Goal: Check status: Check status

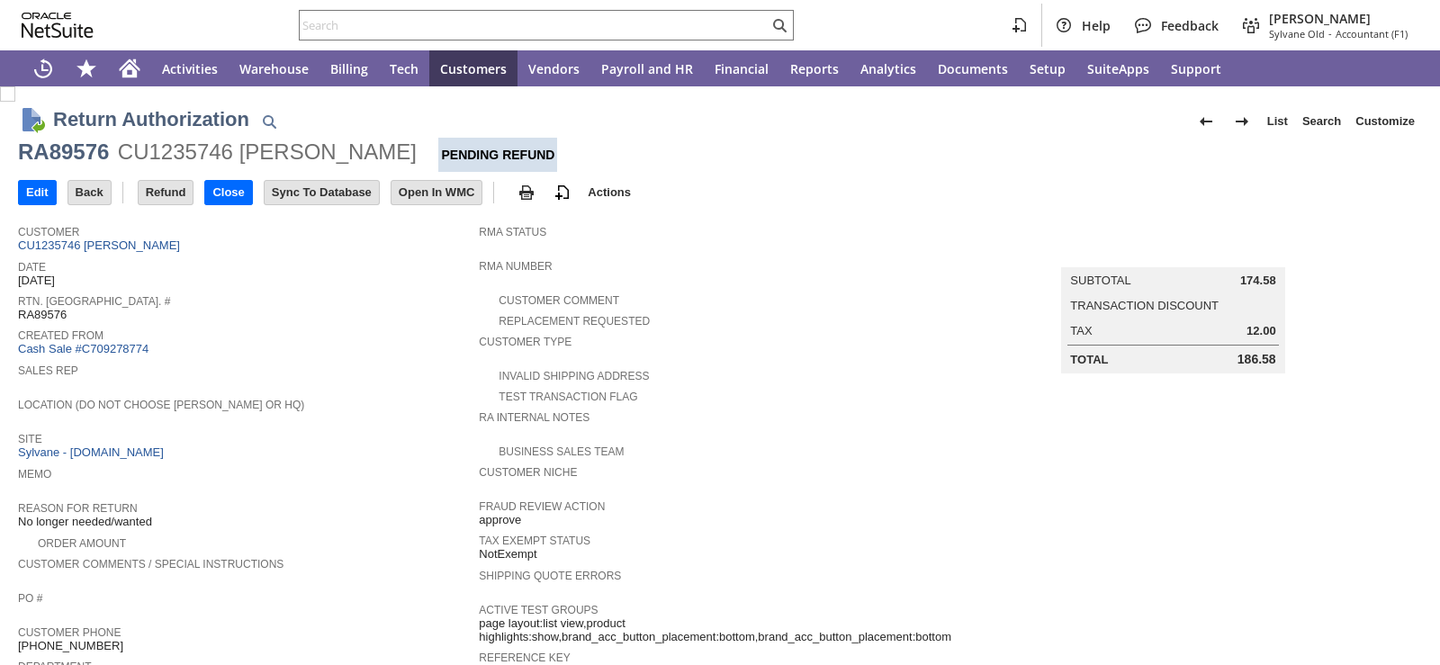
click at [393, 372] on div "Sales Rep" at bounding box center [244, 375] width 452 height 32
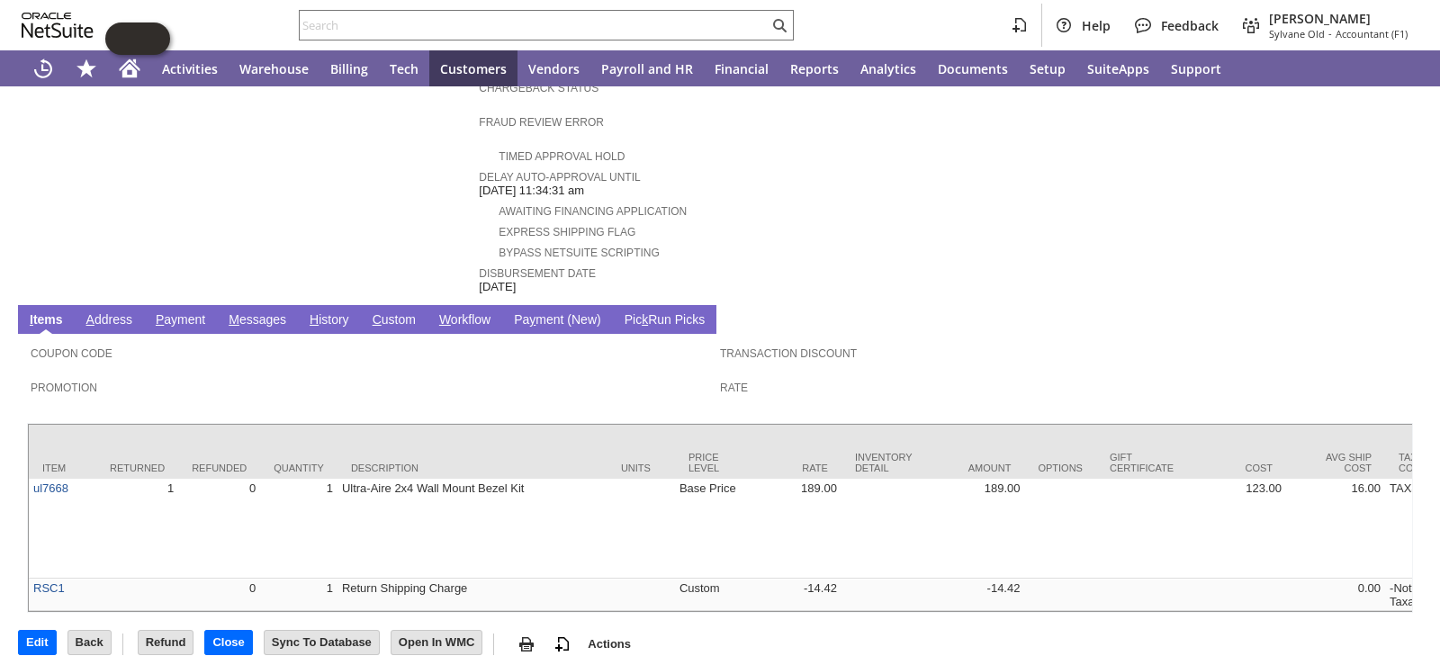
scroll to position [694, 0]
click at [320, 311] on link "H istory" at bounding box center [329, 319] width 49 height 17
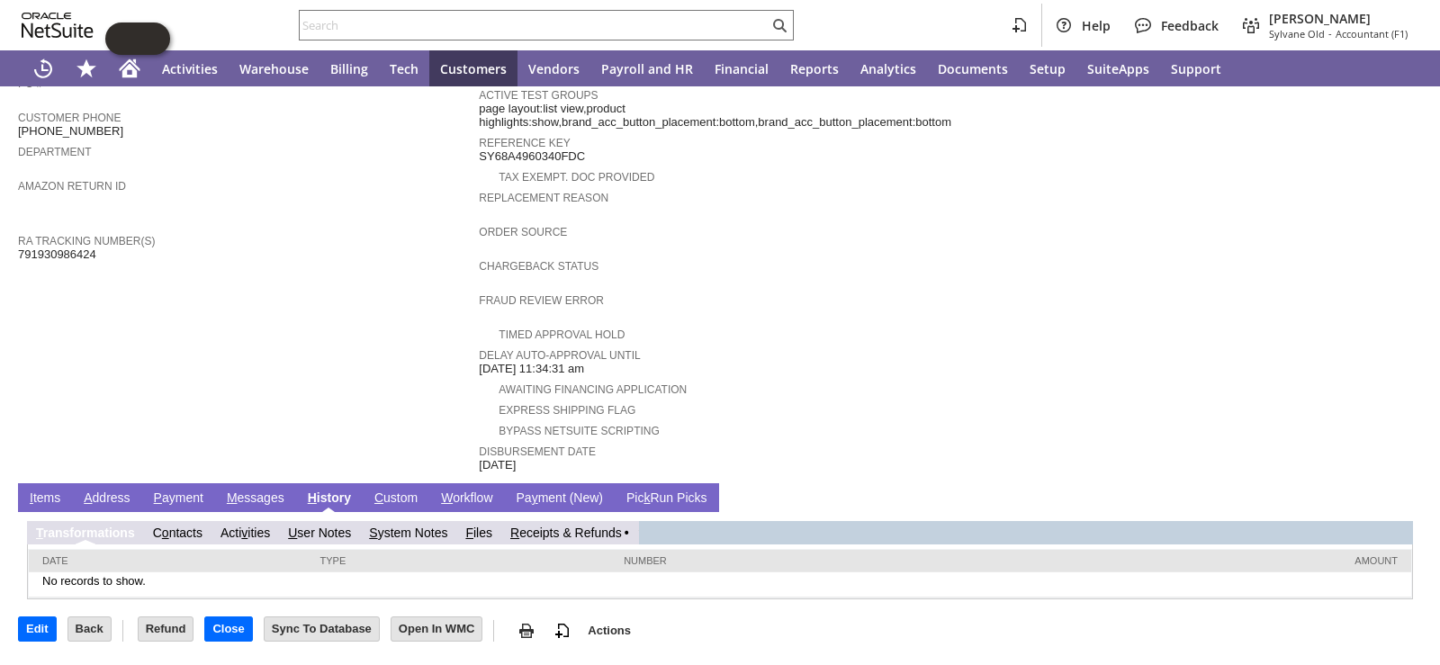
scroll to position [491, 0]
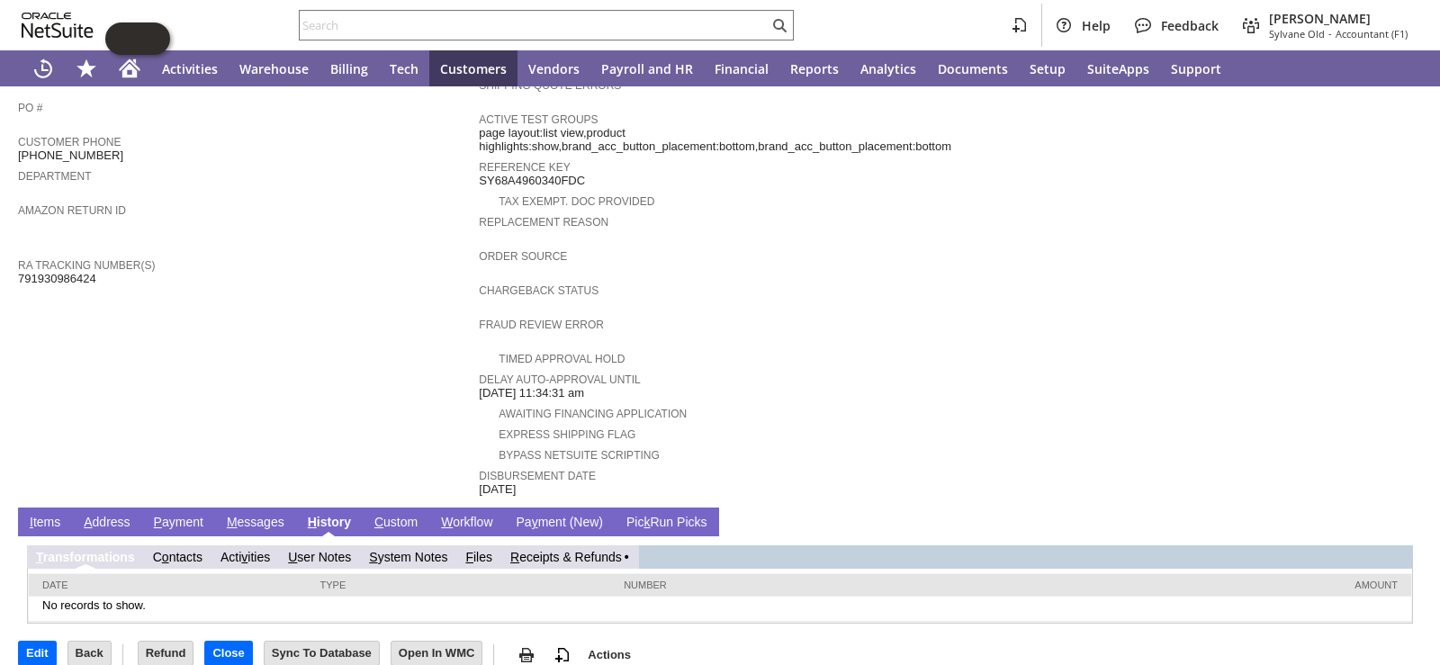
click at [589, 550] on link "R eceipts & Refunds" at bounding box center [566, 557] width 112 height 14
click at [590, 550] on link "R eceipts & Refunds" at bounding box center [574, 557] width 112 height 14
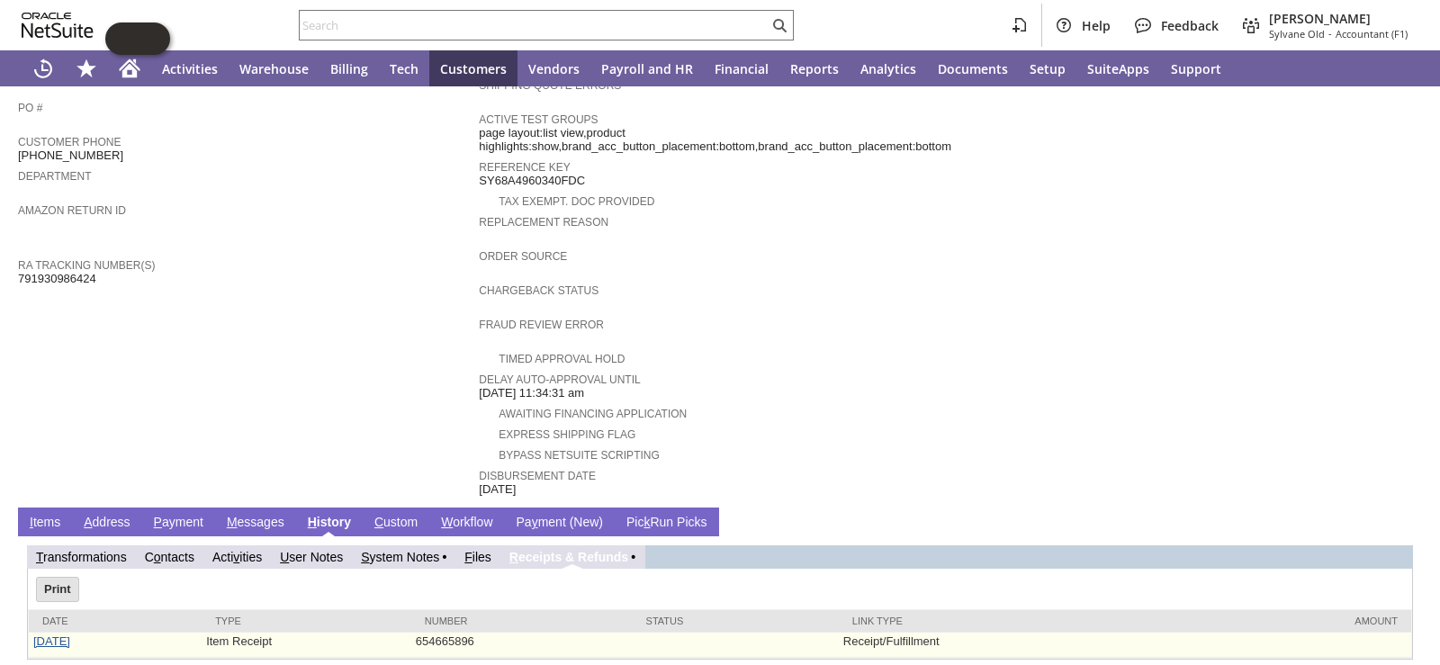
click at [43, 635] on link "[DATE]" at bounding box center [51, 642] width 37 height 14
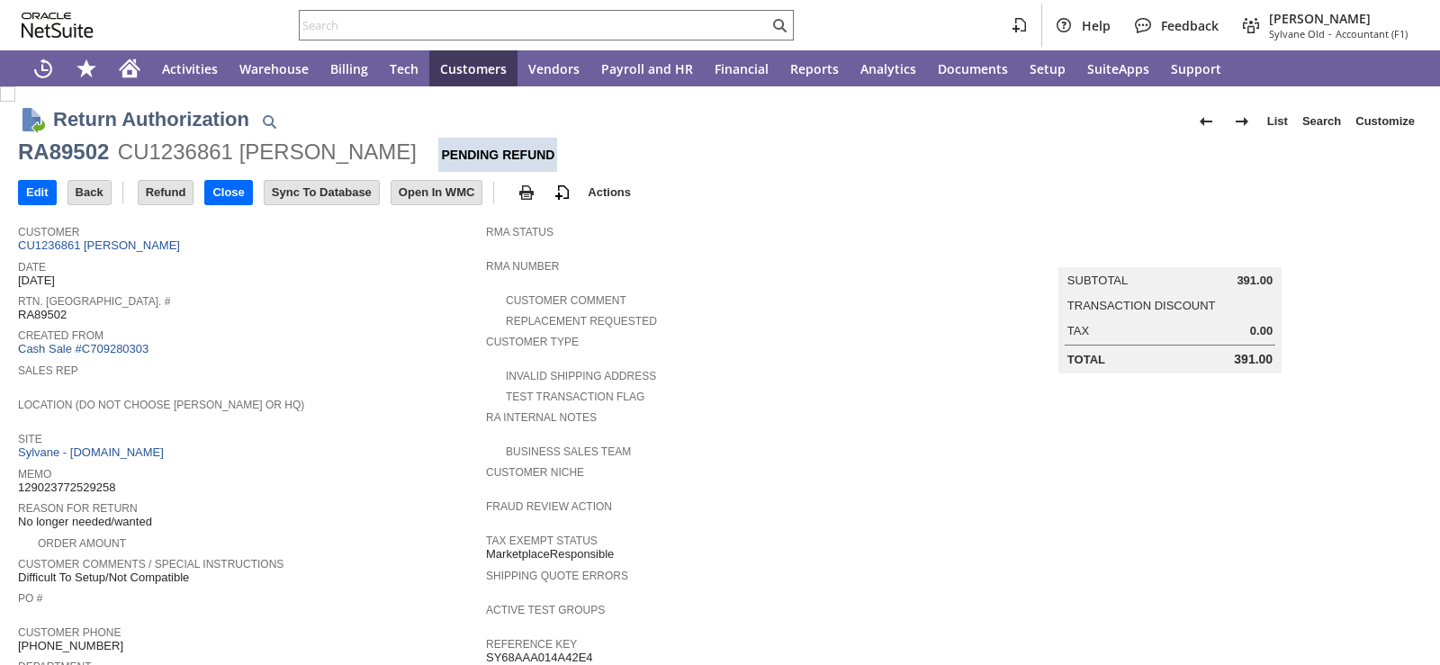
click at [263, 271] on span "Date" at bounding box center [247, 265] width 459 height 18
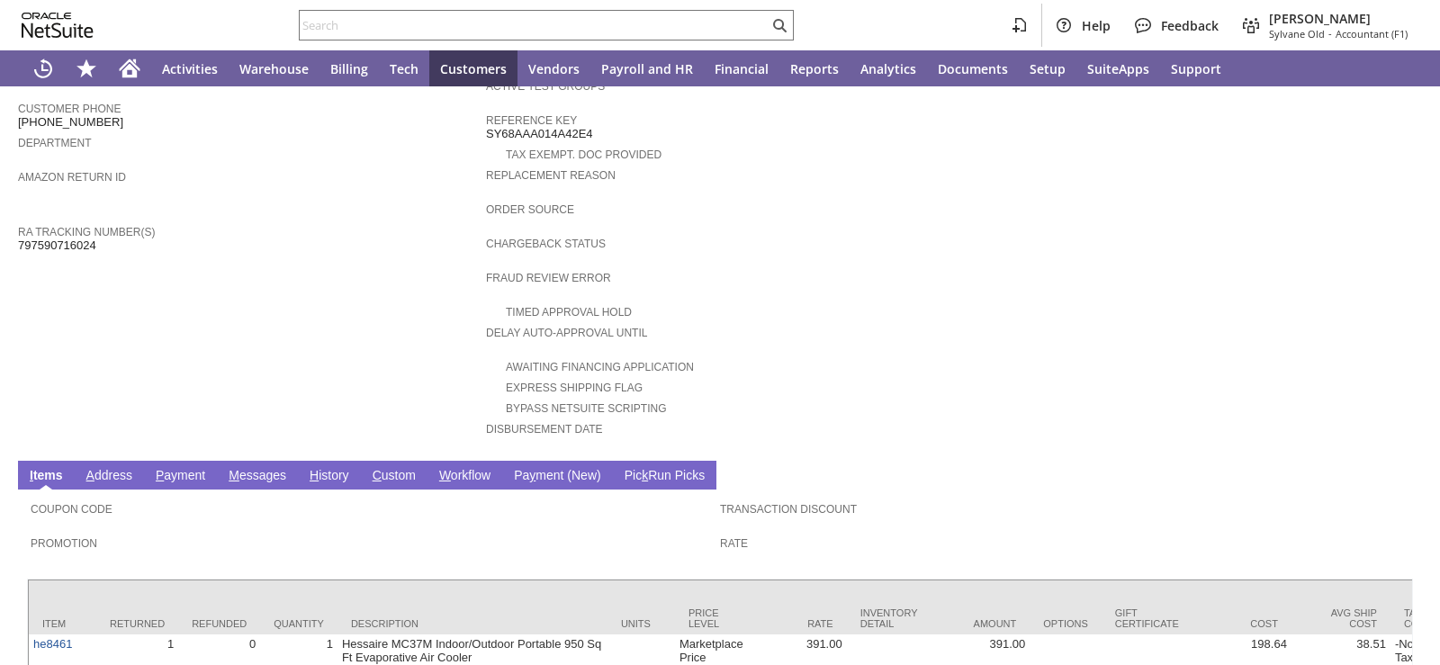
scroll to position [648, 0]
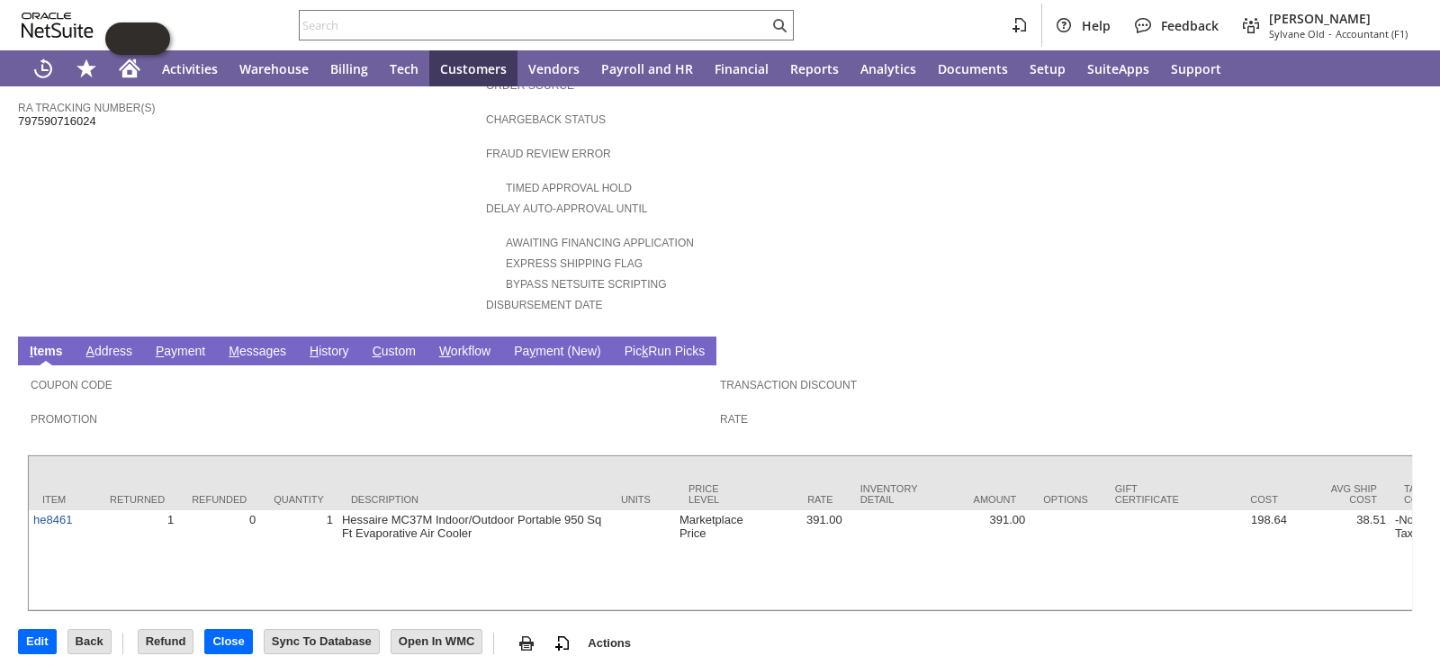
click at [333, 344] on link "H istory" at bounding box center [329, 352] width 49 height 17
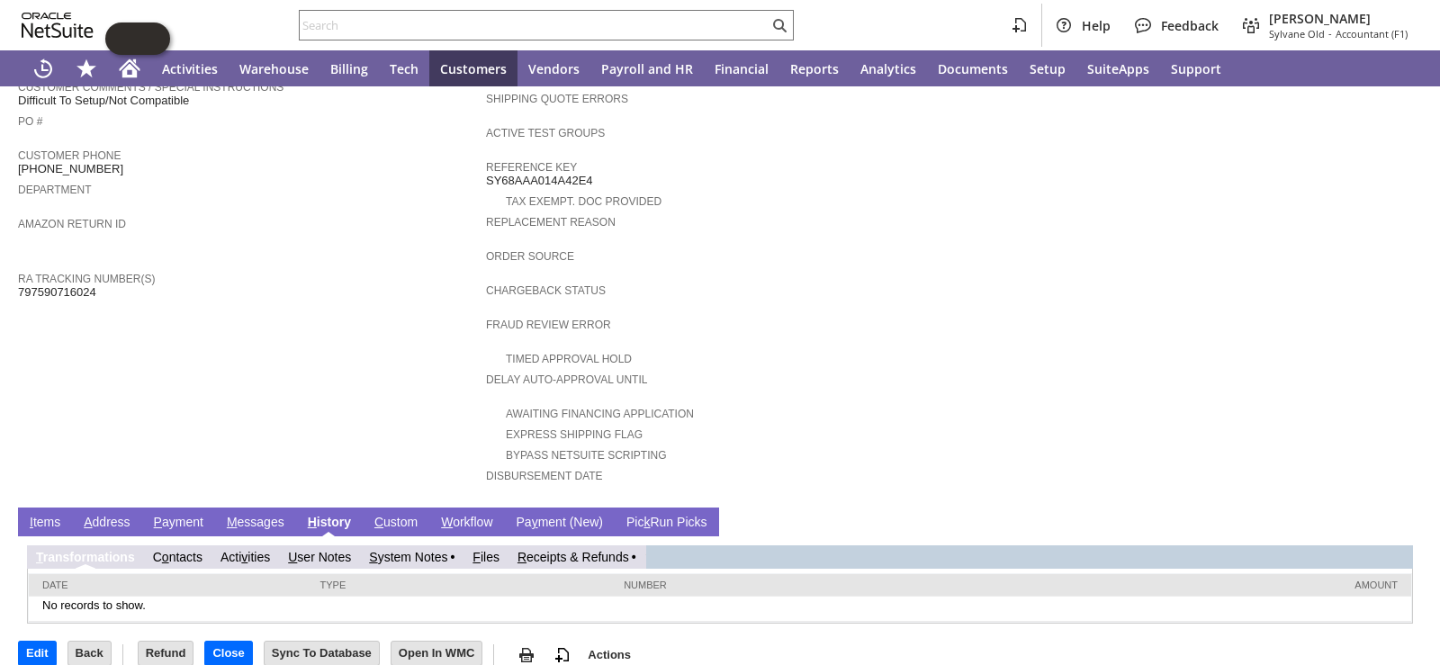
scroll to position [0, 0]
click at [574, 550] on link "R eceipts & Refunds" at bounding box center [574, 557] width 112 height 14
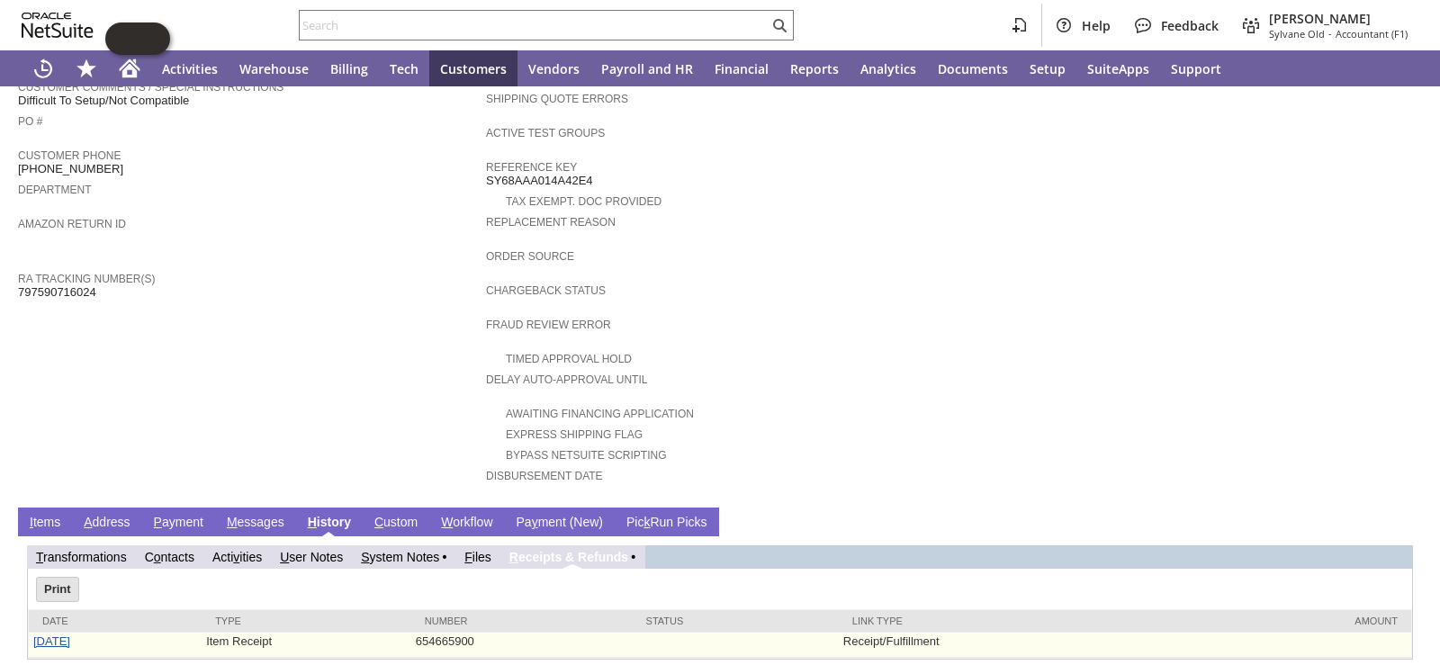
click at [34, 635] on link "[DATE]" at bounding box center [51, 642] width 37 height 14
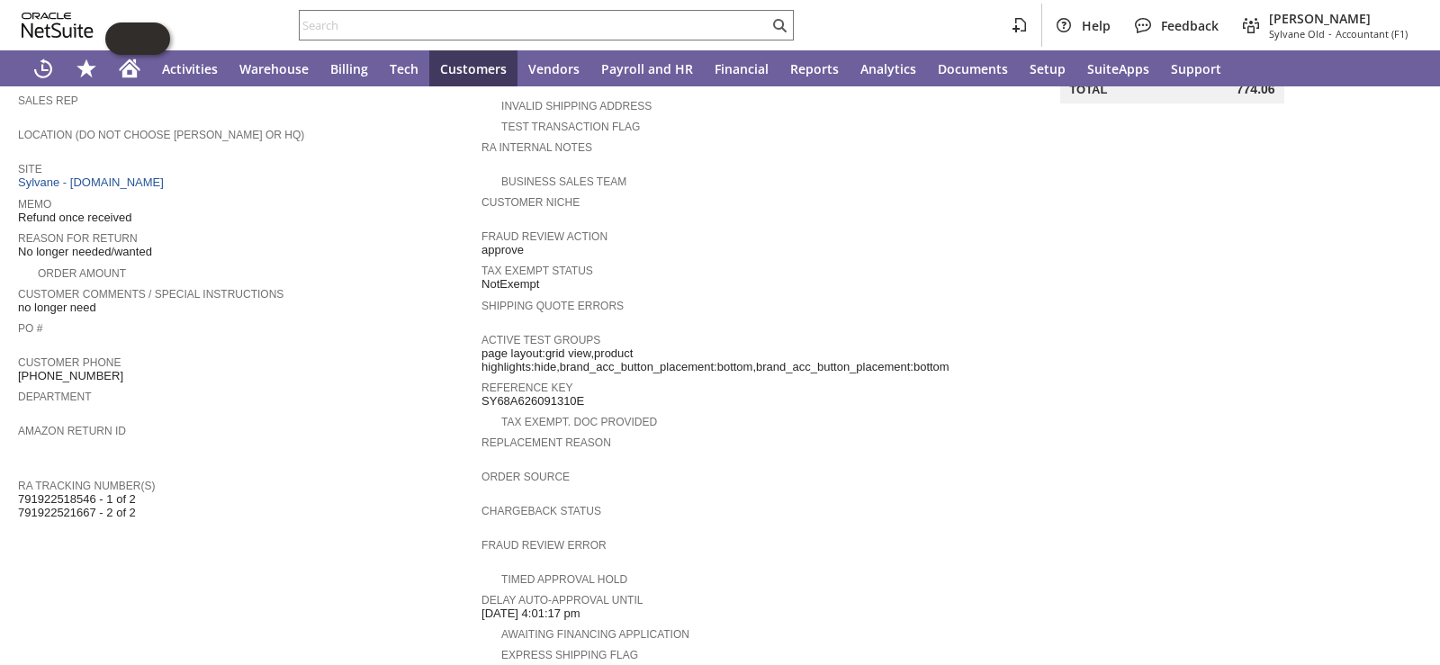
scroll to position [653, 0]
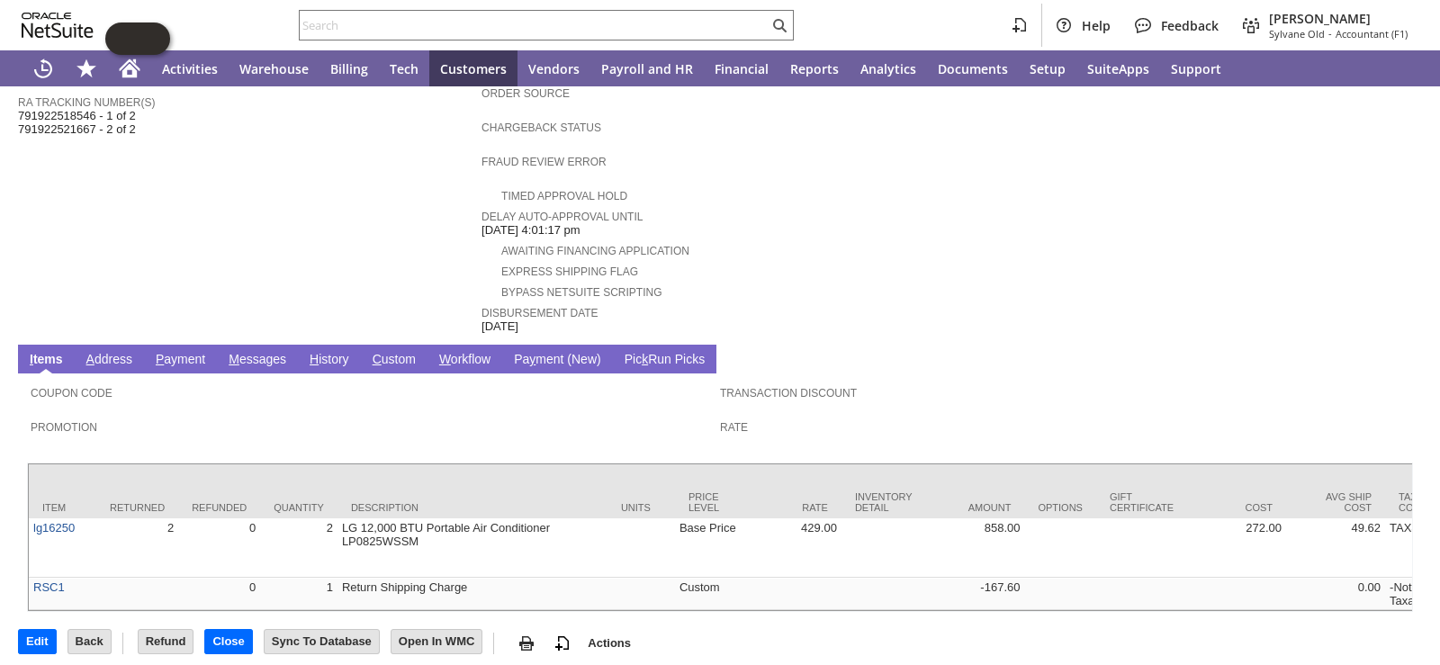
click at [321, 352] on link "H istory" at bounding box center [329, 360] width 49 height 17
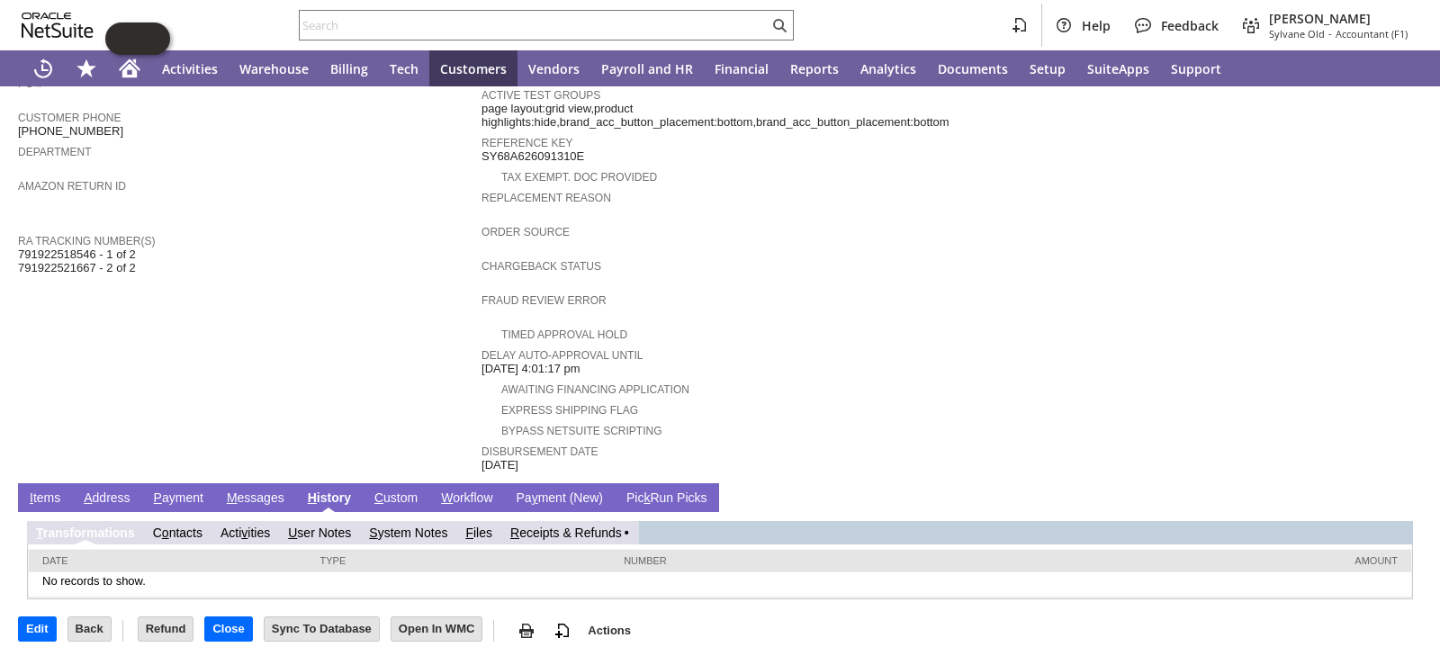
scroll to position [491, 0]
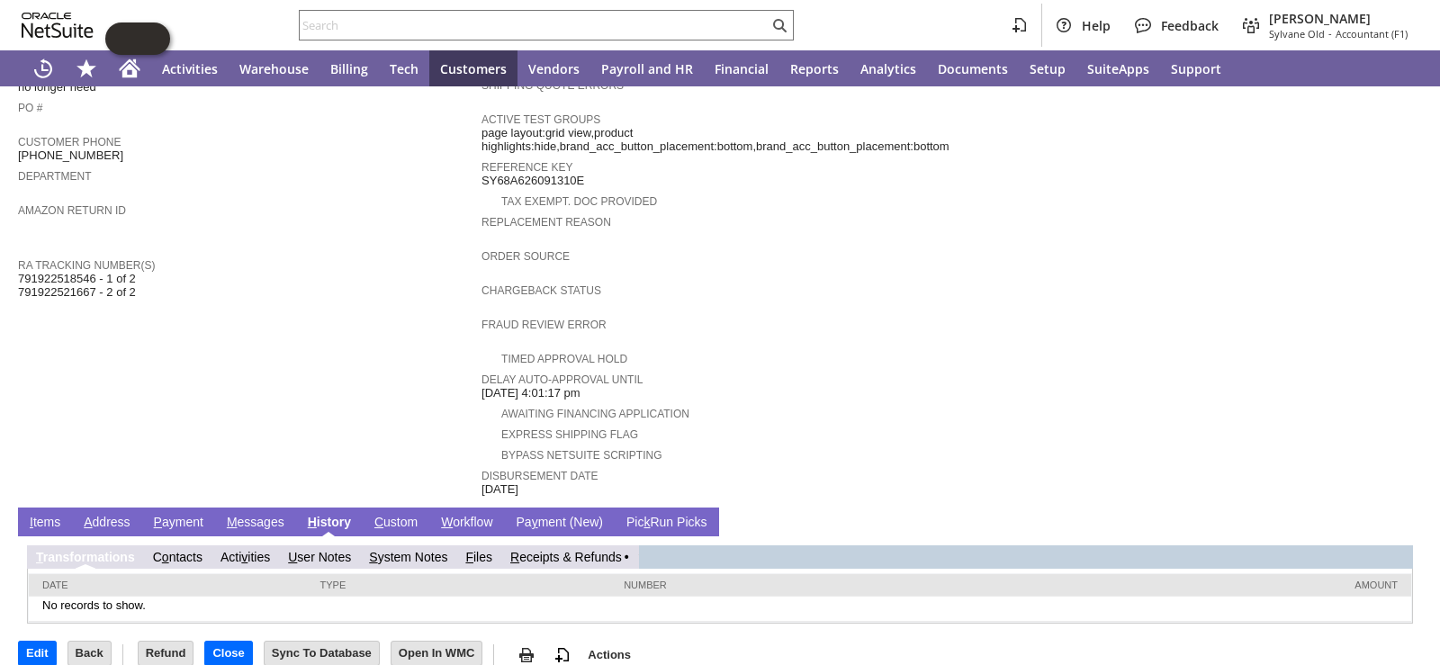
click at [596, 550] on link "R eceipts & Refunds" at bounding box center [566, 557] width 112 height 14
click at [588, 550] on link "R eceipts & Refunds" at bounding box center [574, 557] width 112 height 14
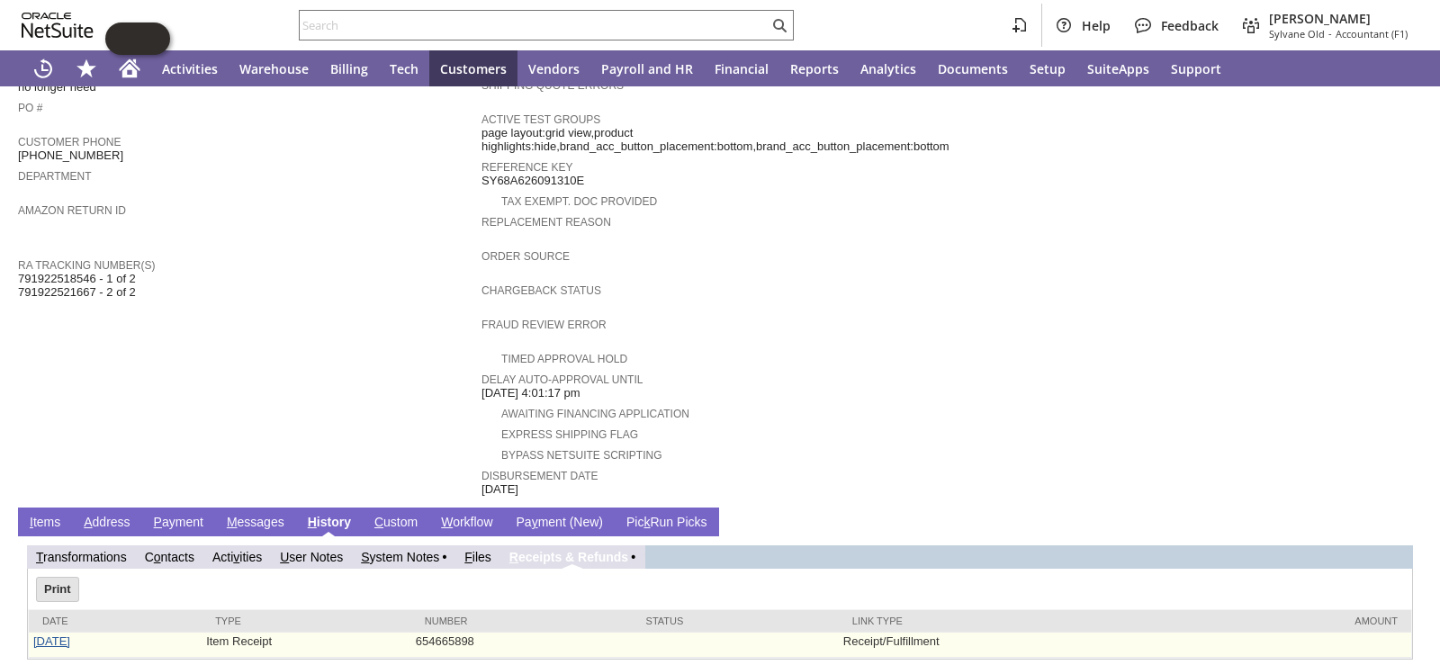
click at [69, 635] on link "[DATE]" at bounding box center [51, 642] width 37 height 14
